Goal: Transaction & Acquisition: Purchase product/service

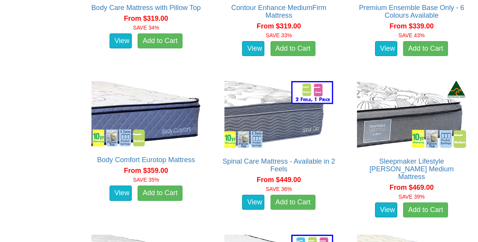
scroll to position [711, 0]
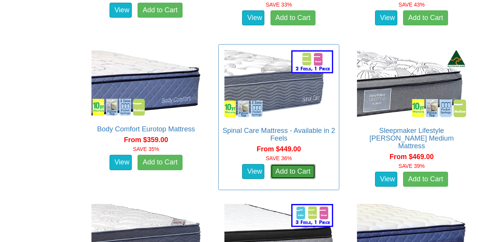
click at [290, 170] on link "Add to Cart" at bounding box center [292, 171] width 45 height 15
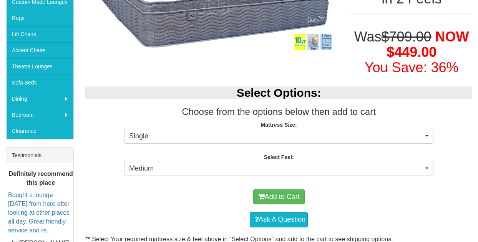
scroll to position [184, 0]
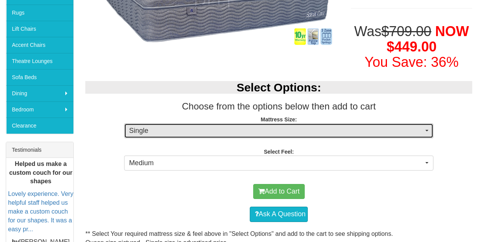
click at [428, 130] on span "button" at bounding box center [426, 131] width 3 height 2
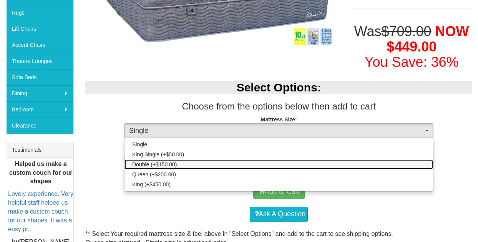
click at [370, 161] on link "Double (+$150.00)" at bounding box center [278, 164] width 308 height 10
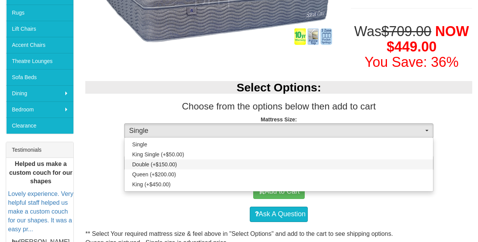
select select "188"
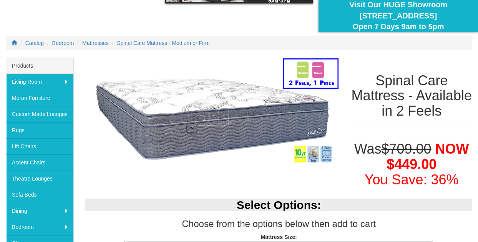
scroll to position [0, 0]
